Goal: Task Accomplishment & Management: Manage account settings

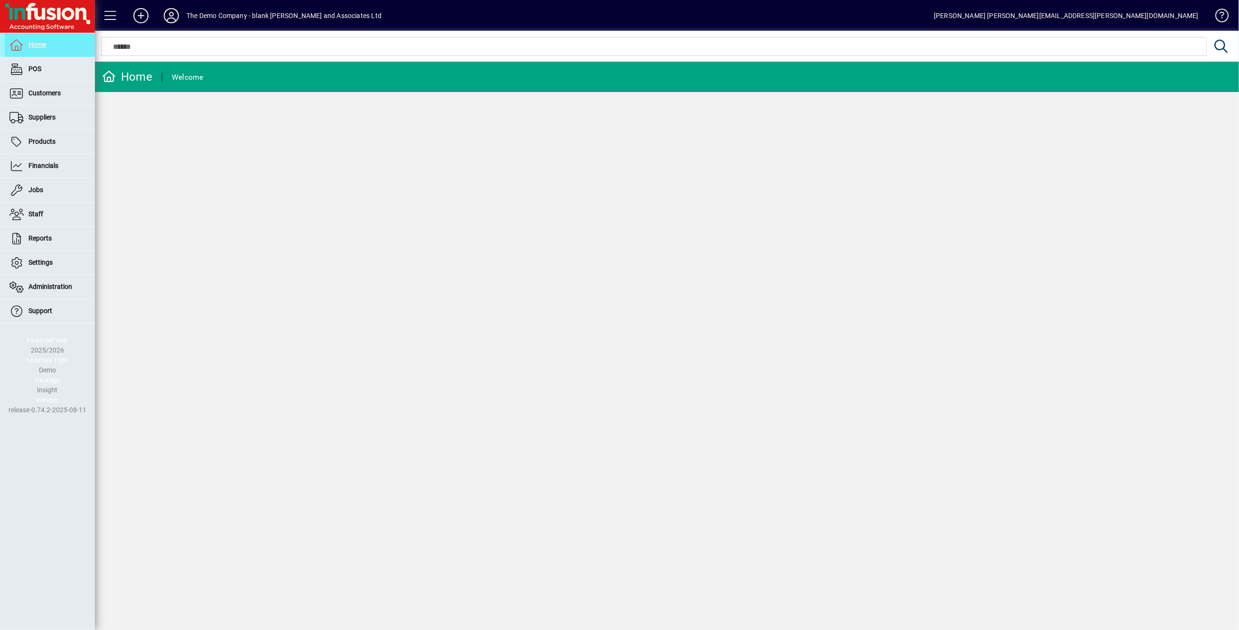
click at [171, 15] on icon at bounding box center [171, 15] width 19 height 15
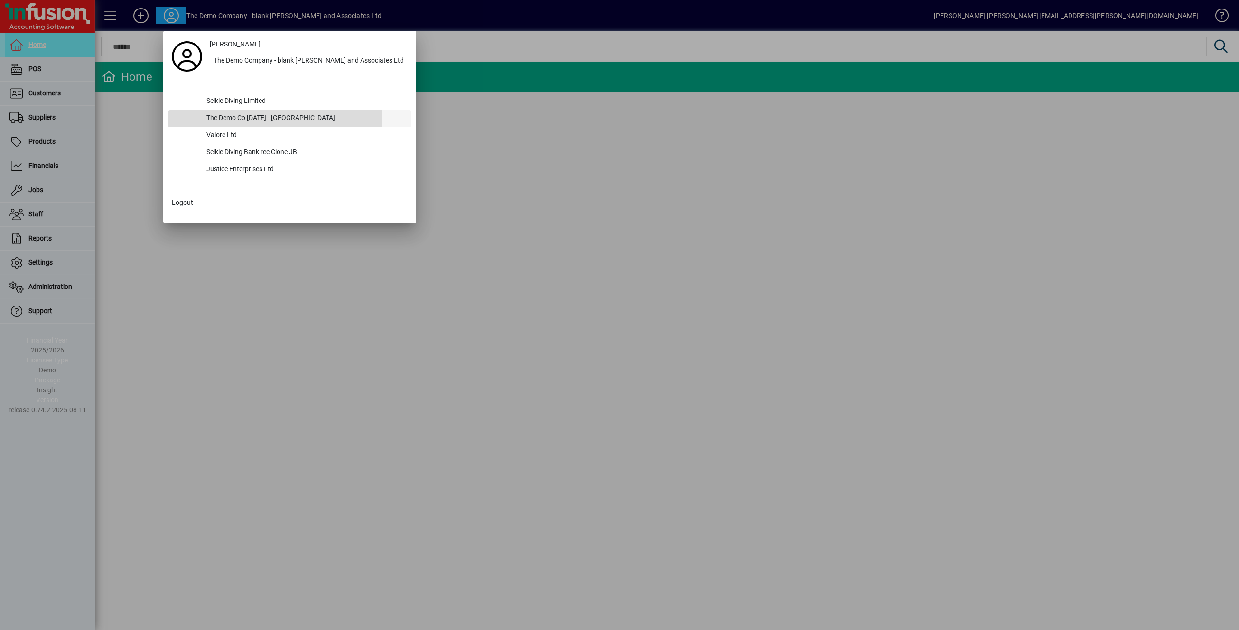
click at [232, 118] on div "The Demo Co [DATE] - [GEOGRAPHIC_DATA]" at bounding box center [305, 118] width 213 height 17
